Goal: Information Seeking & Learning: Find specific fact

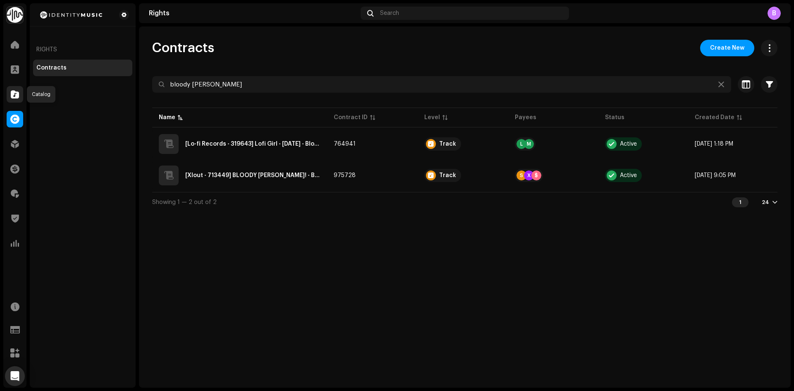
click at [15, 93] on span at bounding box center [15, 94] width 8 height 7
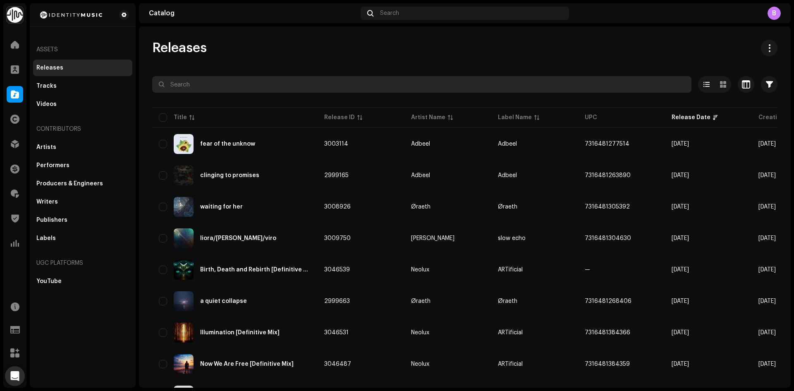
click at [267, 86] on input "text" at bounding box center [421, 84] width 539 height 17
paste input "[EMAIL_ADDRESS][DOMAIN_NAME]"
type input "[EMAIL_ADDRESS][DOMAIN_NAME]"
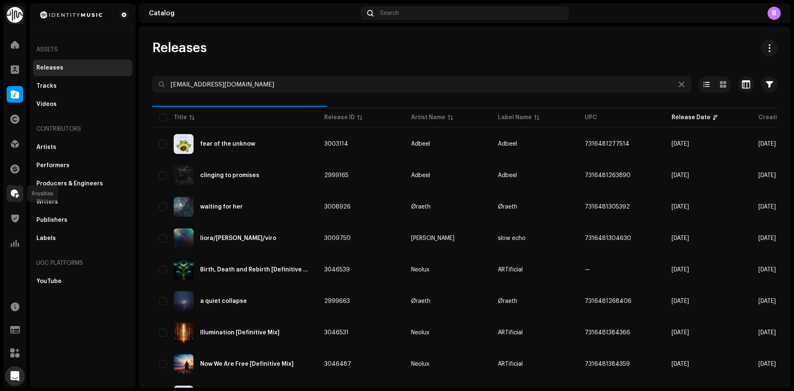
click at [20, 193] on div at bounding box center [15, 193] width 17 height 17
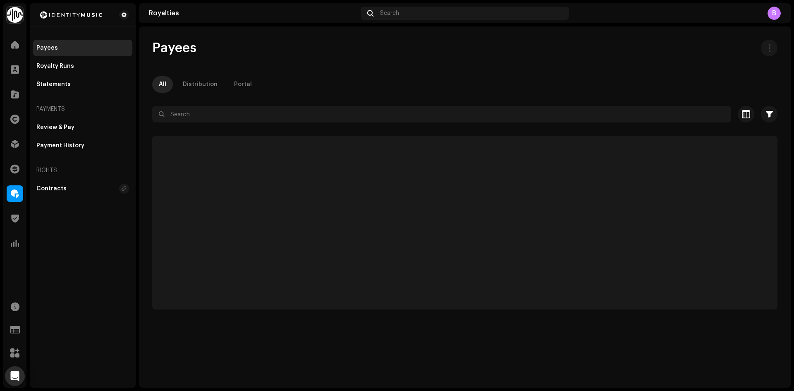
click at [291, 92] on div "All Distribution Portal" at bounding box center [464, 84] width 625 height 17
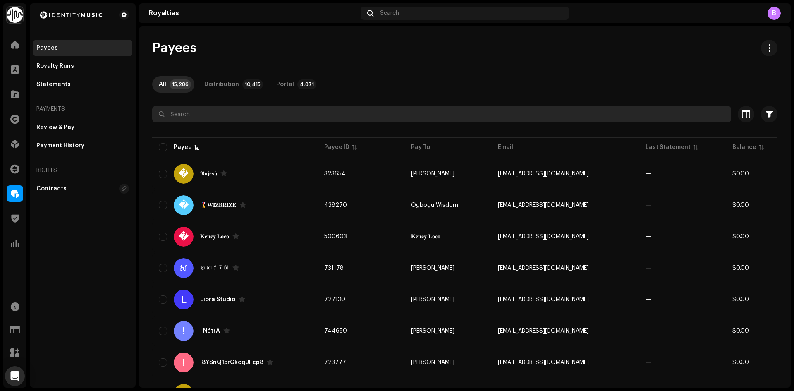
click at [282, 108] on input "text" at bounding box center [441, 114] width 579 height 17
paste input "[EMAIL_ADDRESS][DOMAIN_NAME]"
type input "[EMAIL_ADDRESS][DOMAIN_NAME]"
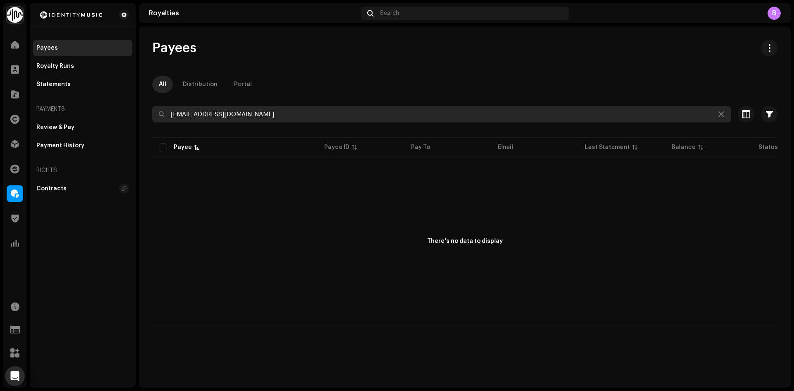
drag, startPoint x: 277, startPoint y: 115, endPoint x: 165, endPoint y: 118, distance: 111.7
click at [165, 118] on input "[EMAIL_ADDRESS][DOMAIN_NAME]" at bounding box center [441, 114] width 579 height 17
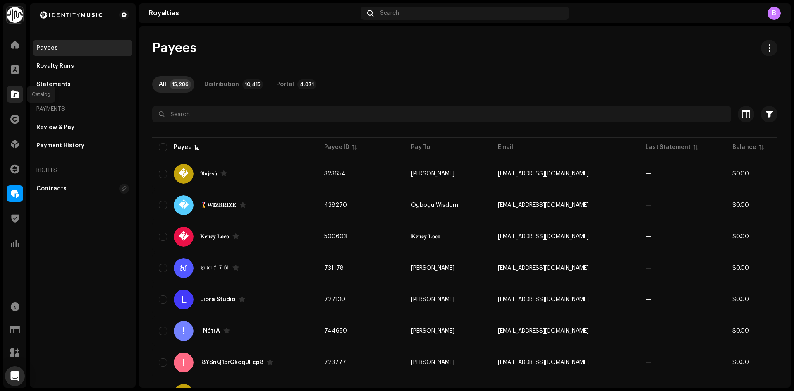
click at [8, 91] on div at bounding box center [15, 94] width 17 height 17
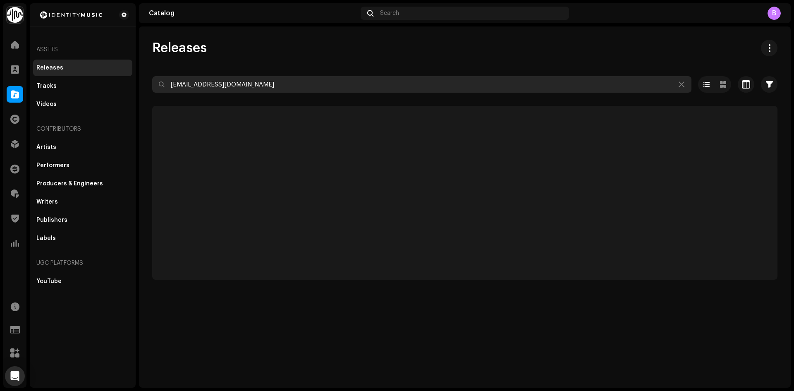
drag, startPoint x: 288, startPoint y: 82, endPoint x: 0, endPoint y: 74, distance: 288.0
click at [0, 74] on div "Identity Music Home Clients Catalog Rights Distribution Finance Royalties Trust…" at bounding box center [397, 195] width 794 height 391
paste input "616293679160"
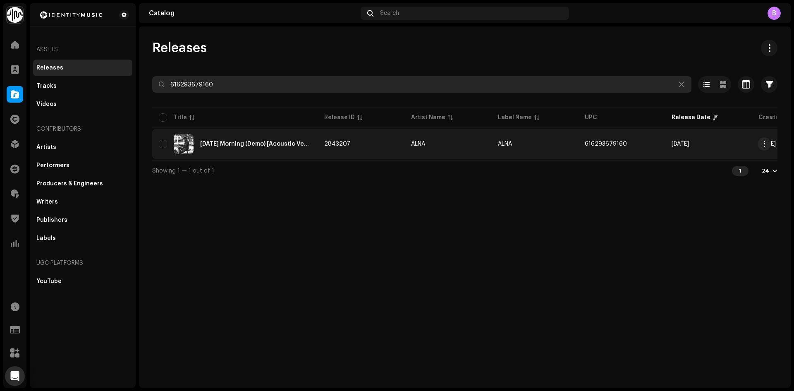
type input "616293679160"
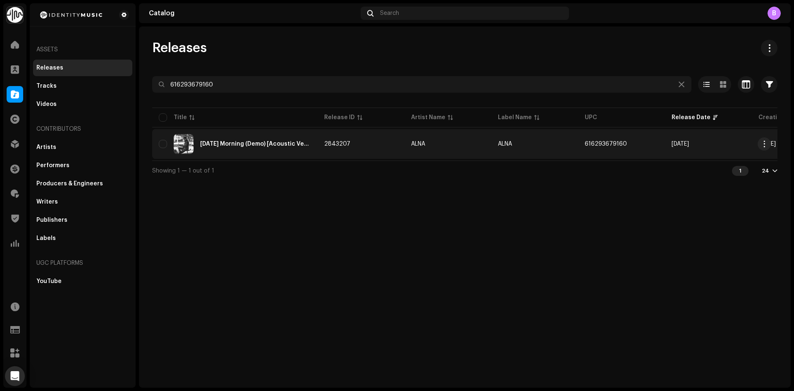
click at [295, 143] on div "[DATE] Morning (Demo) [Acoustic Version]" at bounding box center [255, 144] width 111 height 6
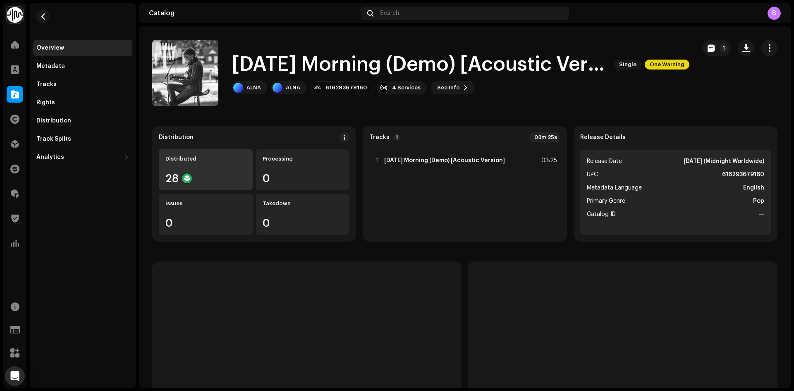
click at [218, 174] on div "28" at bounding box center [205, 178] width 81 height 11
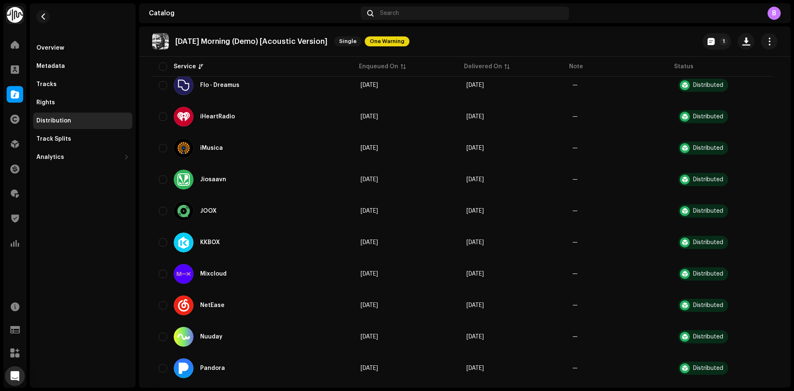
scroll to position [704, 0]
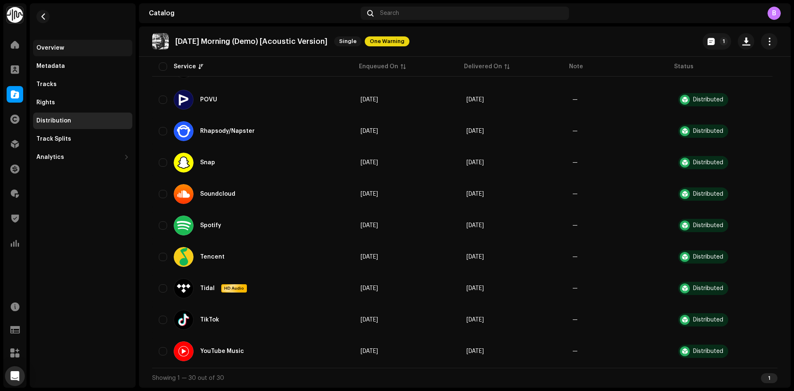
click at [65, 44] on div "Overview" at bounding box center [82, 48] width 99 height 17
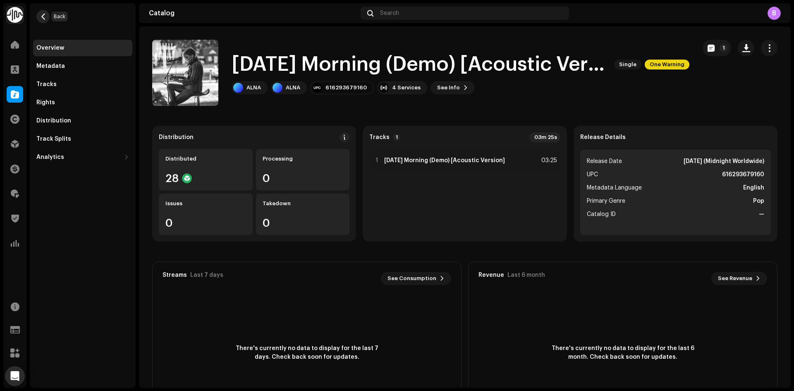
click at [42, 15] on span "button" at bounding box center [43, 16] width 6 height 7
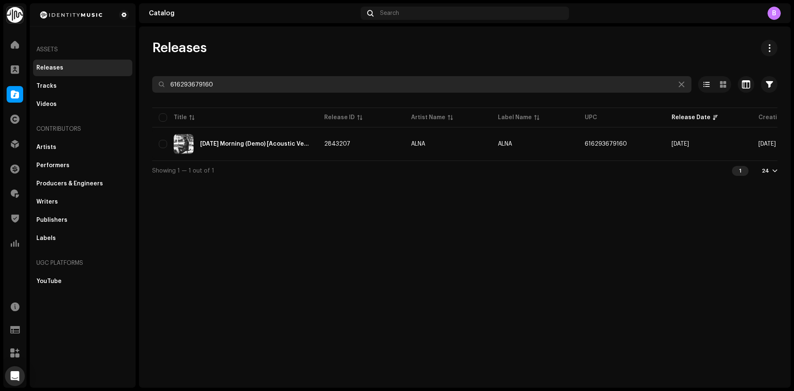
drag, startPoint x: 232, startPoint y: 84, endPoint x: 0, endPoint y: 65, distance: 232.8
click at [0, 65] on div "Identity Music Home Clients Catalog Rights Distribution Finance Royalties Trust…" at bounding box center [397, 195] width 794 height 391
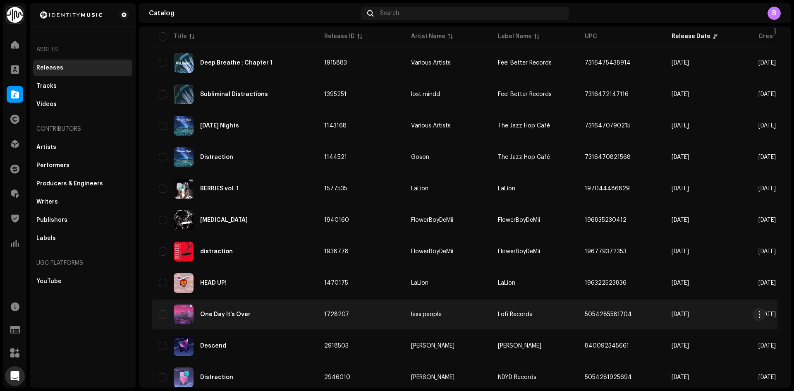
scroll to position [144, 0]
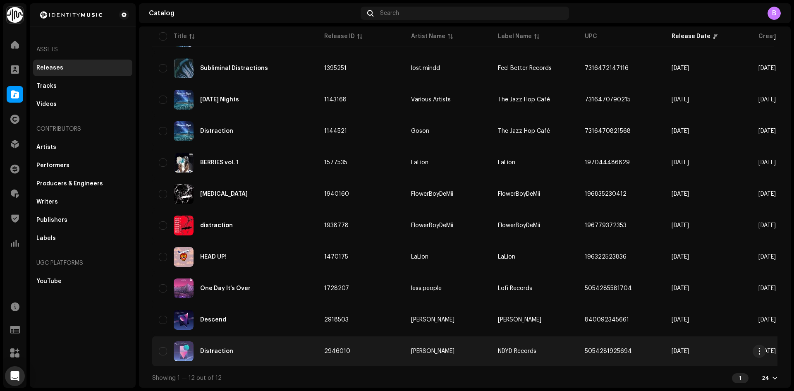
copy span "5054281925694"
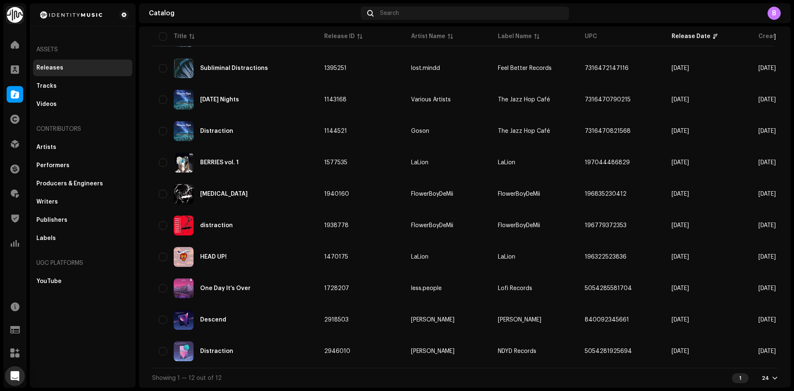
drag, startPoint x: 635, startPoint y: 350, endPoint x: 583, endPoint y: 300, distance: 72.3
click at [583, 300] on table "Title Release ID Artist Name Label Name UPC Release Date Creation Date Tracks D…" at bounding box center [582, 167] width 860 height 402
click at [16, 89] on div at bounding box center [15, 94] width 17 height 17
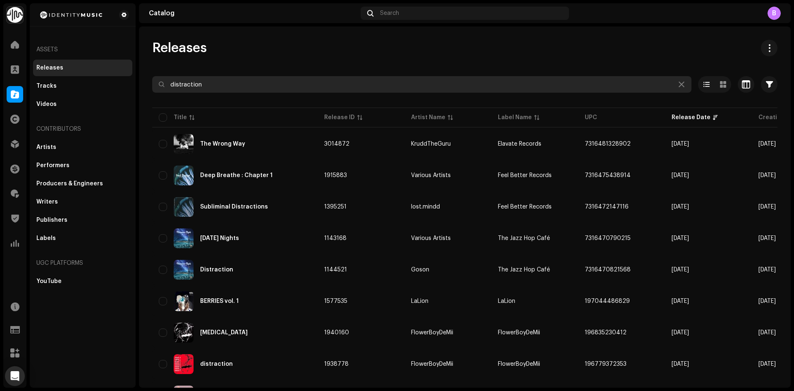
drag, startPoint x: 244, startPoint y: 85, endPoint x: 153, endPoint y: 87, distance: 91.9
click at [153, 87] on input "distraction" at bounding box center [421, 84] width 539 height 17
type input "[PERSON_NAME]"
